Goal: Download file/media

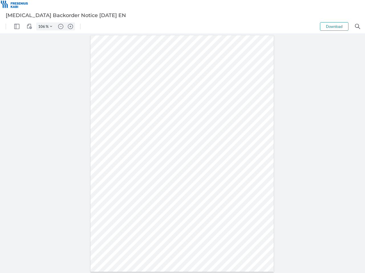
click at [17, 26] on img "Panel" at bounding box center [16, 26] width 5 height 5
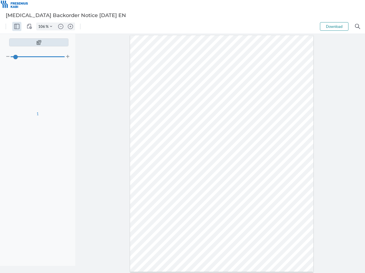
click at [29, 26] on img "View Controls" at bounding box center [29, 26] width 5 height 5
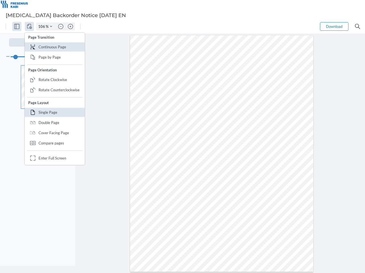
click at [42, 26] on input "106" at bounding box center [40, 26] width 9 height 5
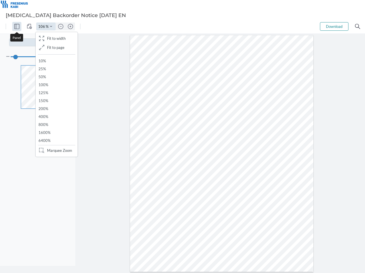
click at [51, 26] on img "Zoom Controls" at bounding box center [51, 26] width 2 height 2
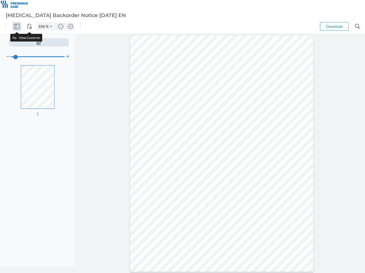
click at [61, 26] on img "Zoom out" at bounding box center [60, 26] width 5 height 5
click at [70, 26] on img "Zoom in" at bounding box center [70, 26] width 5 height 5
type input "106"
click at [334, 26] on button "Download" at bounding box center [334, 26] width 28 height 9
click at [357, 26] on img "Search" at bounding box center [357, 26] width 5 height 5
